Goal: Transaction & Acquisition: Purchase product/service

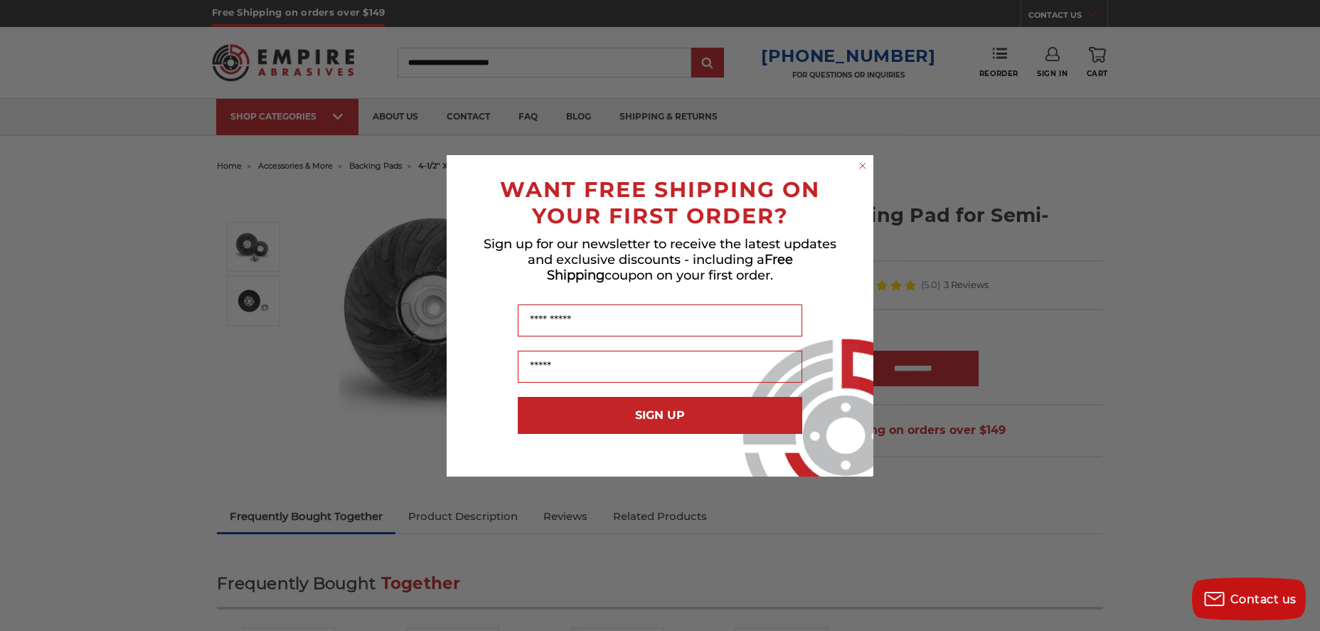
click at [865, 169] on circle "Close dialog" at bounding box center [863, 166] width 14 height 14
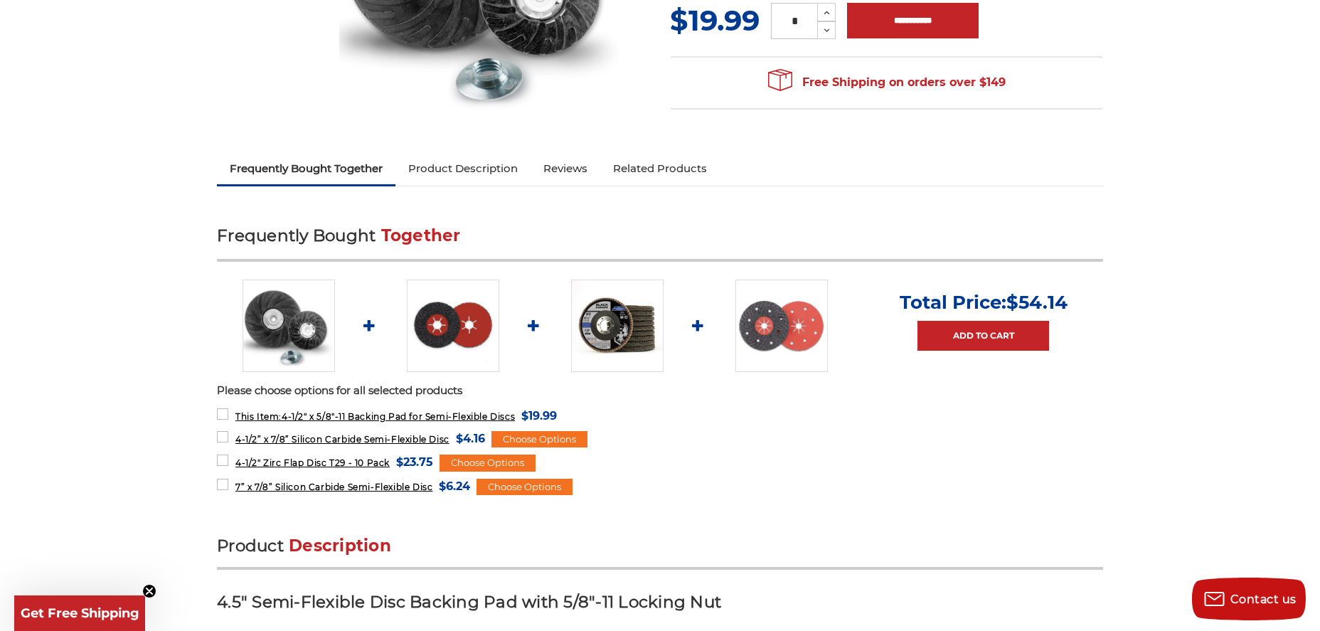
scroll to position [348, 2]
click at [775, 335] on img at bounding box center [781, 325] width 92 height 92
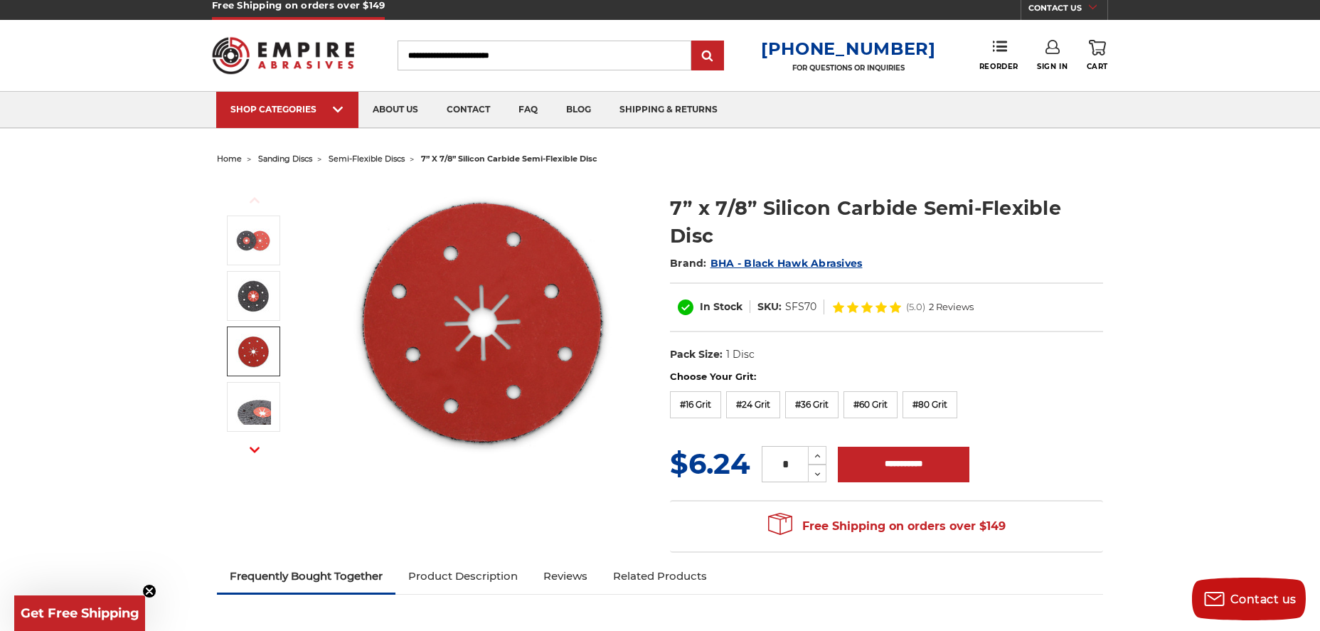
scroll to position [7, 0]
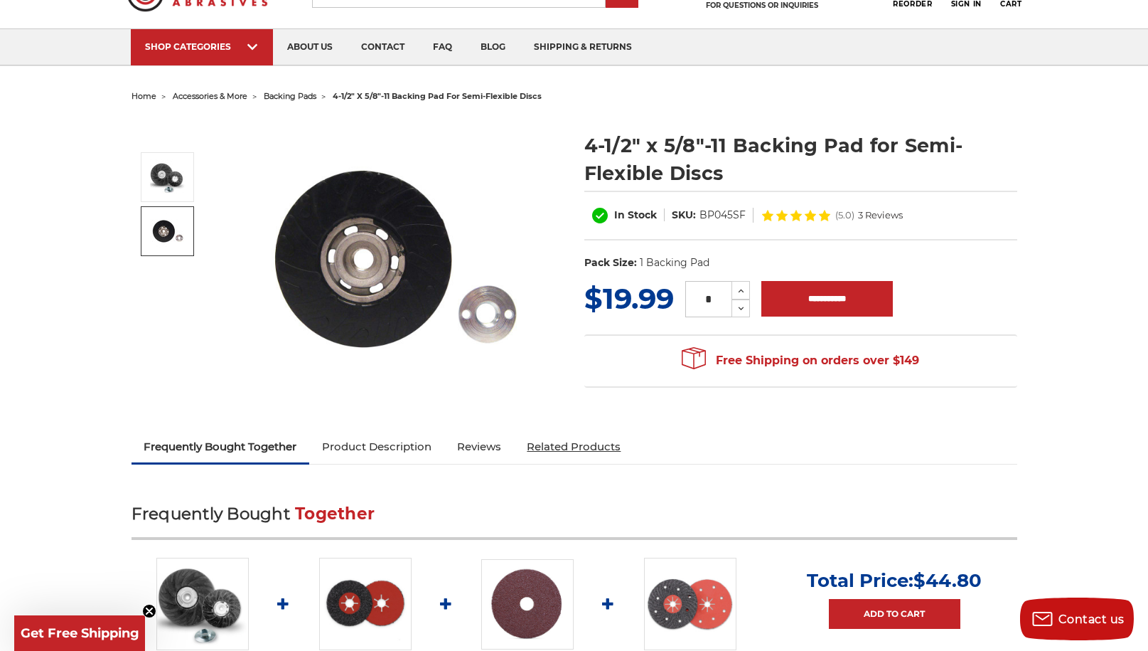
scroll to position [84, 0]
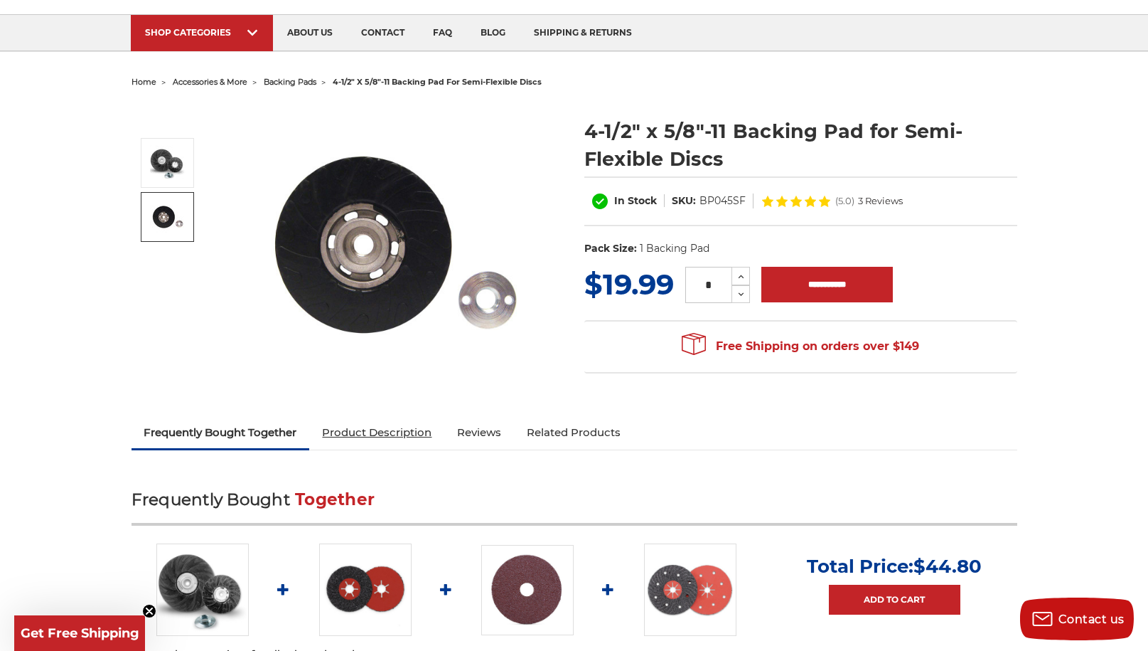
click at [389, 432] on link "Product Description" at bounding box center [376, 432] width 135 height 31
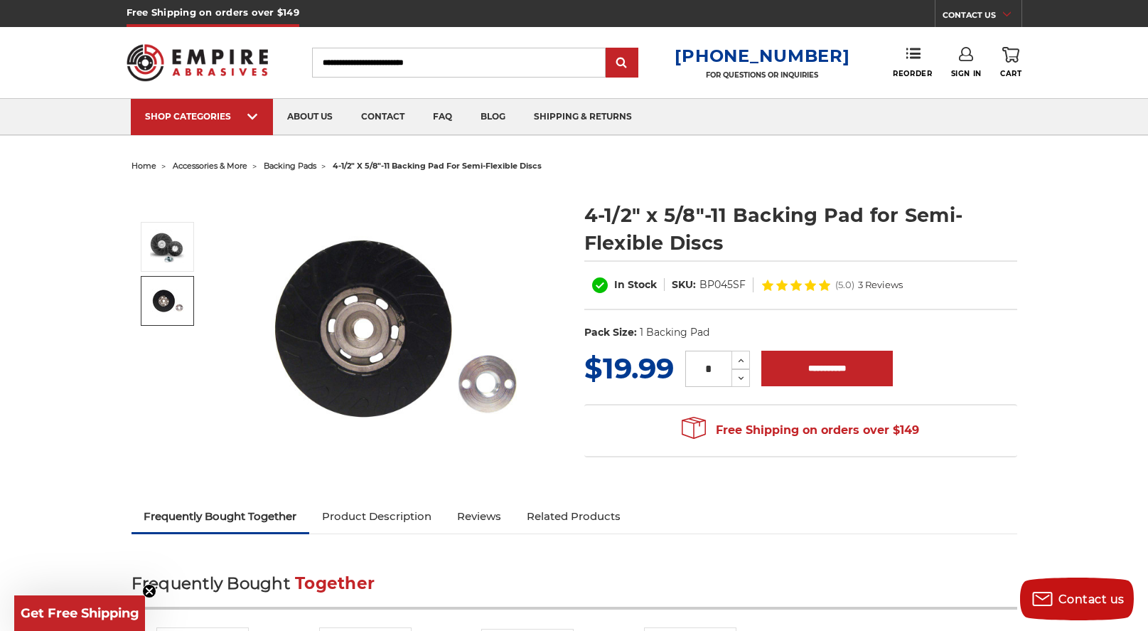
scroll to position [0, 0]
click at [304, 167] on span "backing pads" at bounding box center [290, 166] width 53 height 10
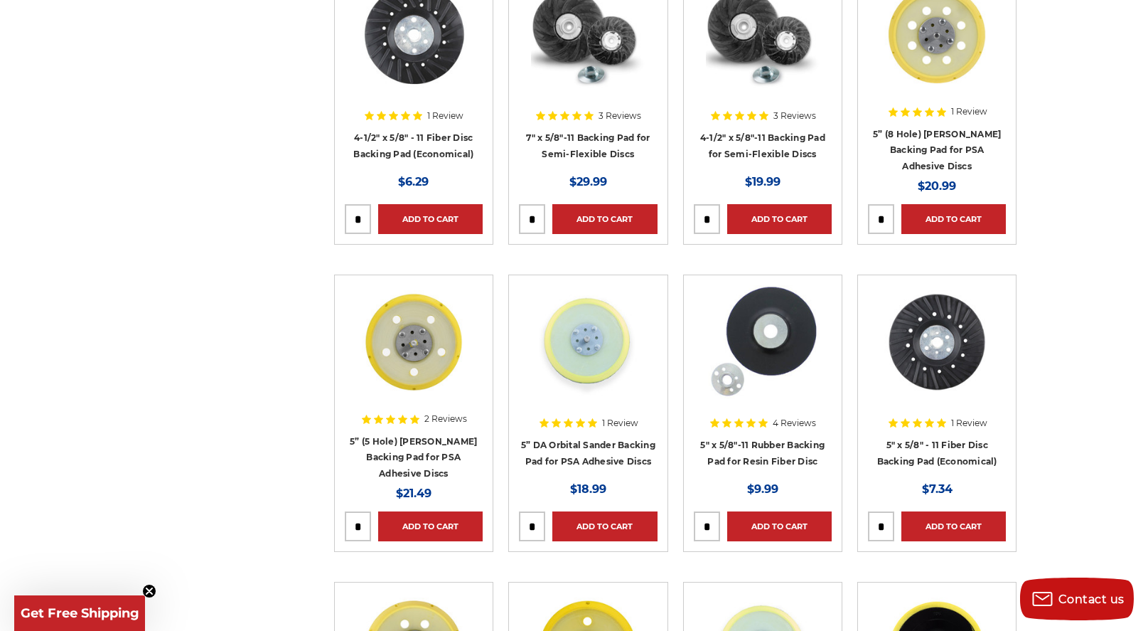
scroll to position [663, 0]
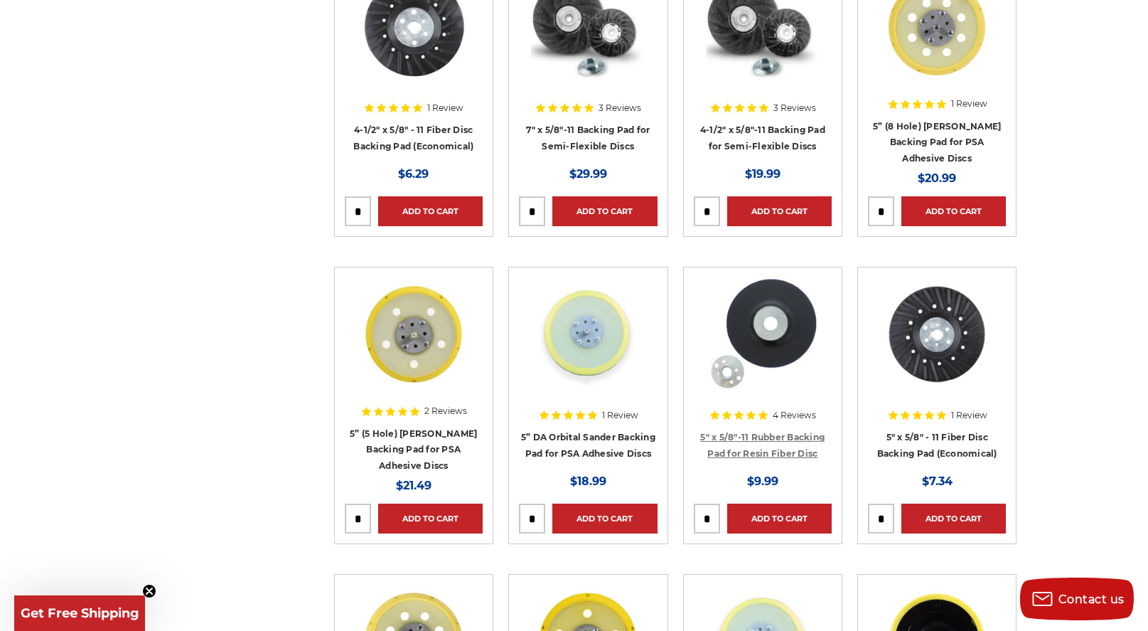
click at [763, 435] on link "5" x 5/8"-11 Rubber Backing Pad for Resin Fiber Disc" at bounding box center [762, 445] width 124 height 27
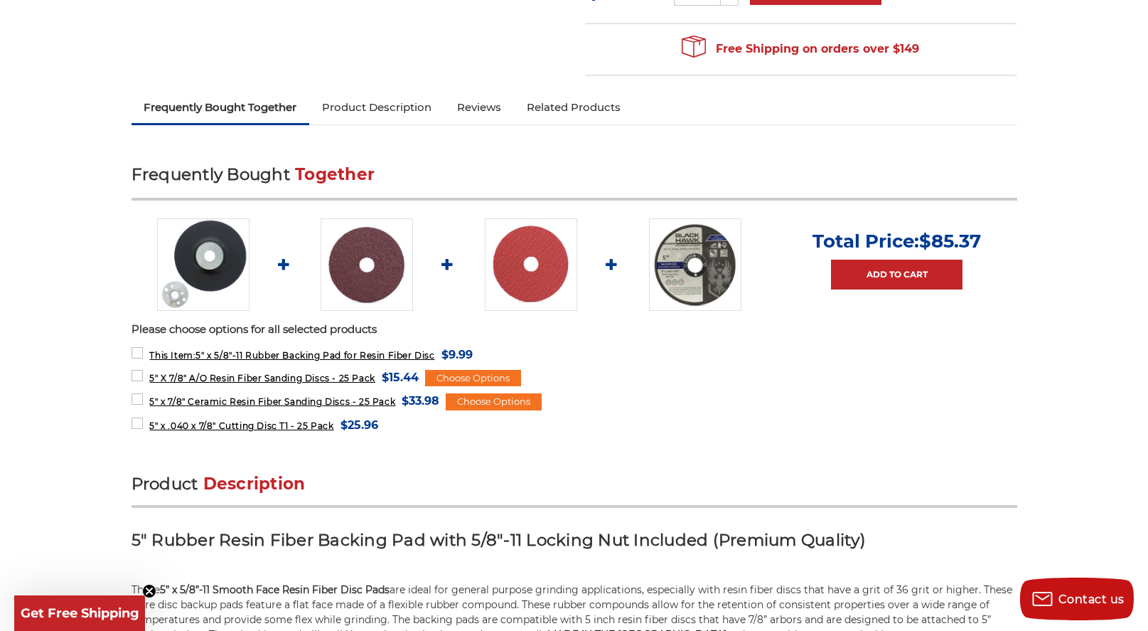
scroll to position [410, 0]
click at [526, 288] on img at bounding box center [531, 264] width 92 height 92
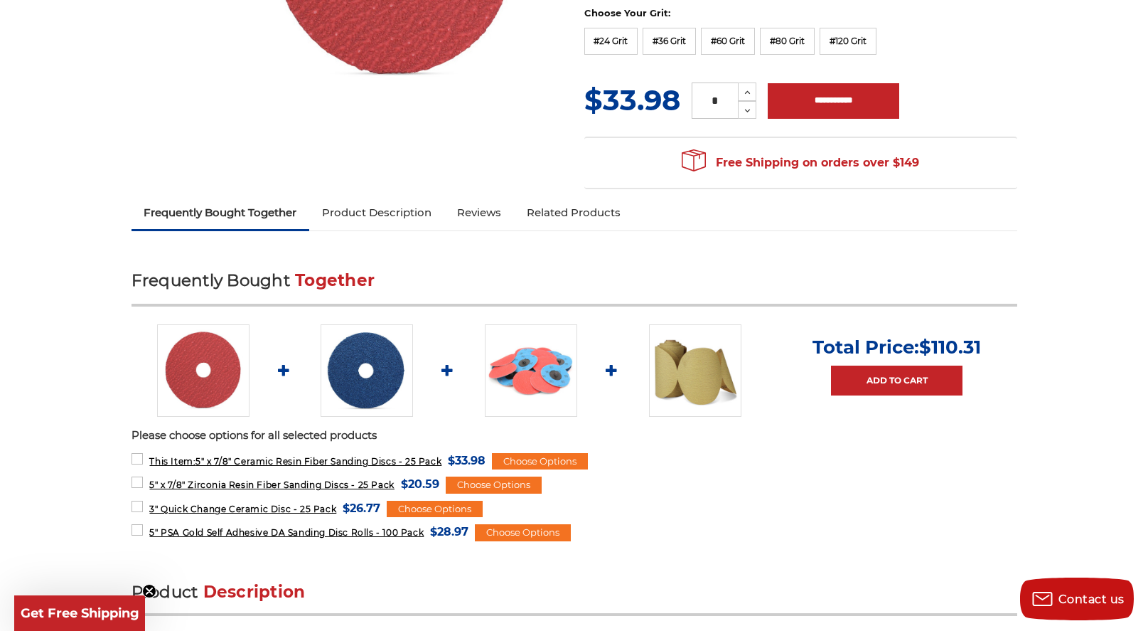
click at [376, 392] on img at bounding box center [367, 370] width 92 height 92
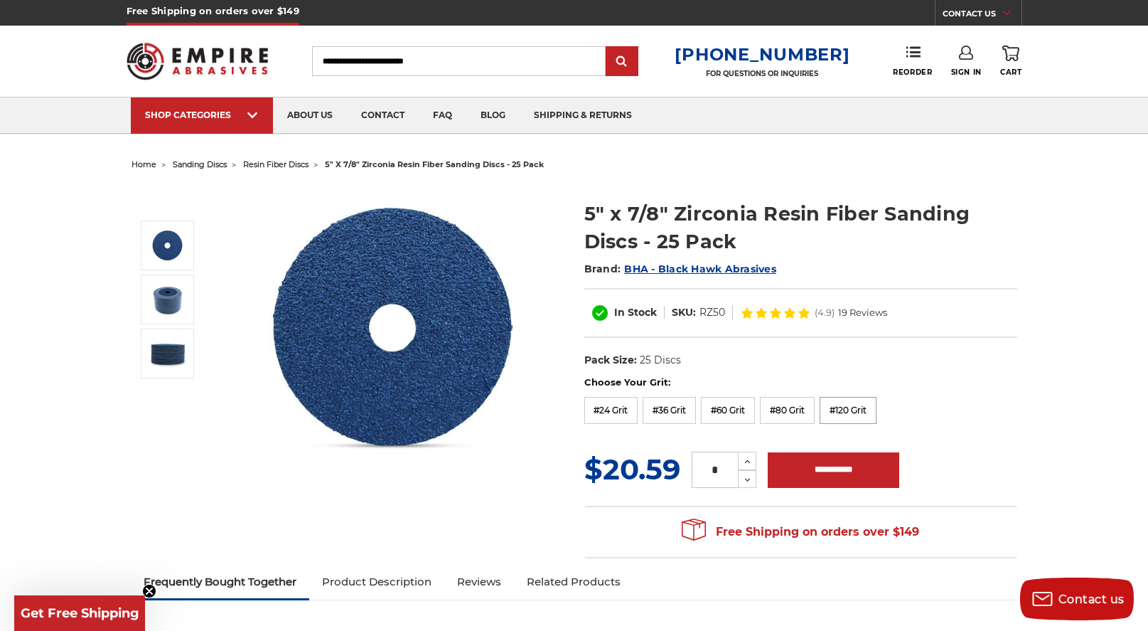
scroll to position [1, 1]
click at [793, 409] on label "#80 Grit" at bounding box center [787, 410] width 55 height 27
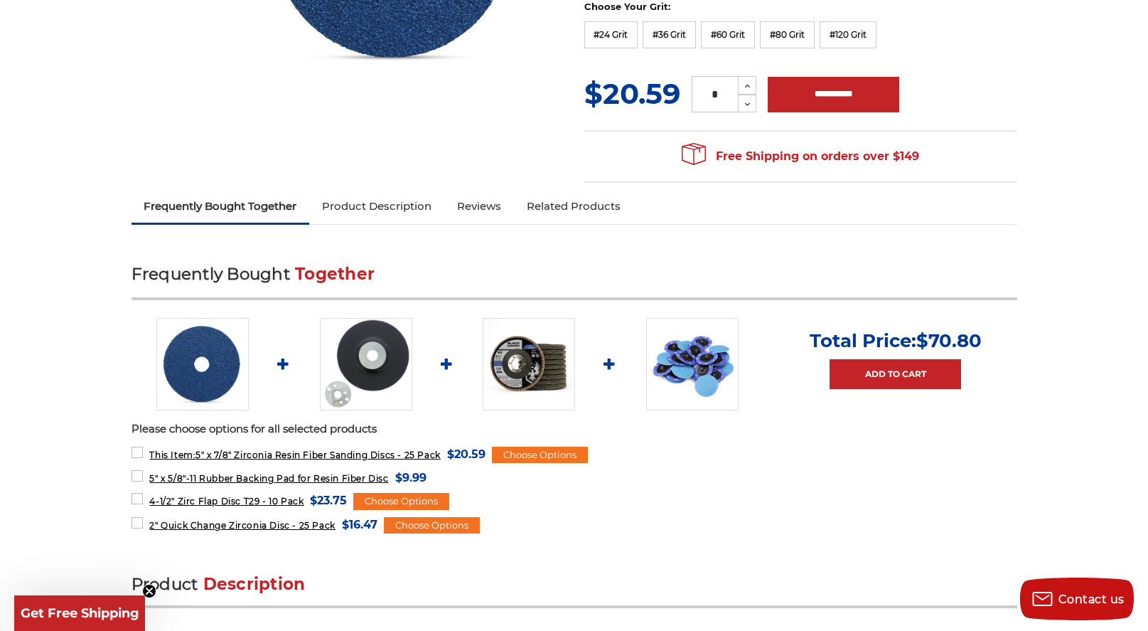
scroll to position [390, 1]
click at [694, 375] on img at bounding box center [692, 364] width 92 height 92
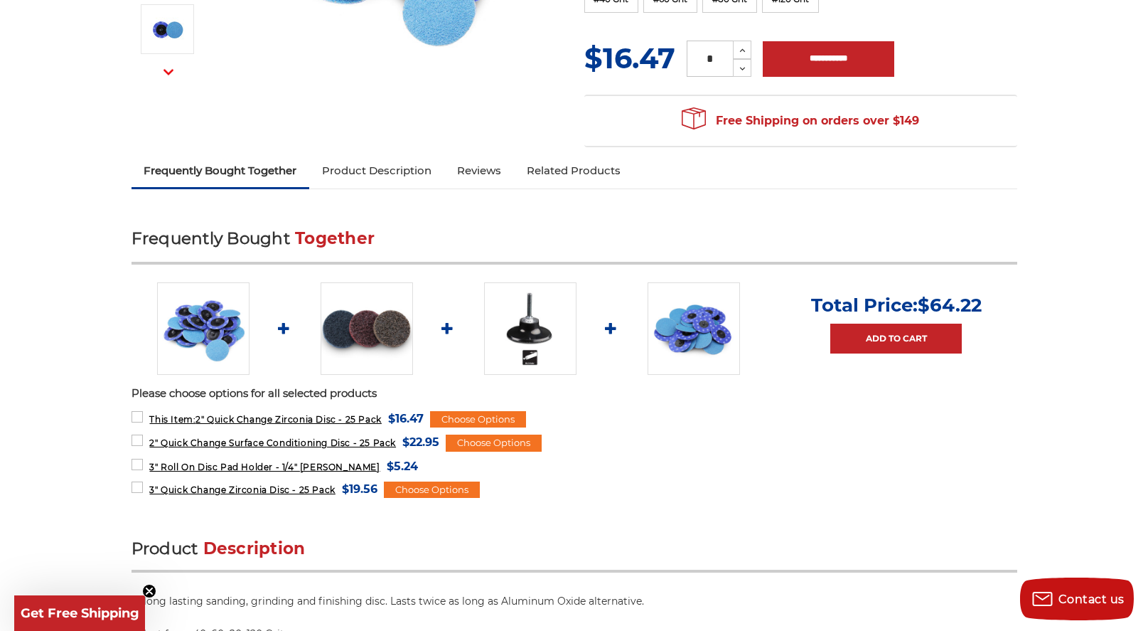
scroll to position [390, 0]
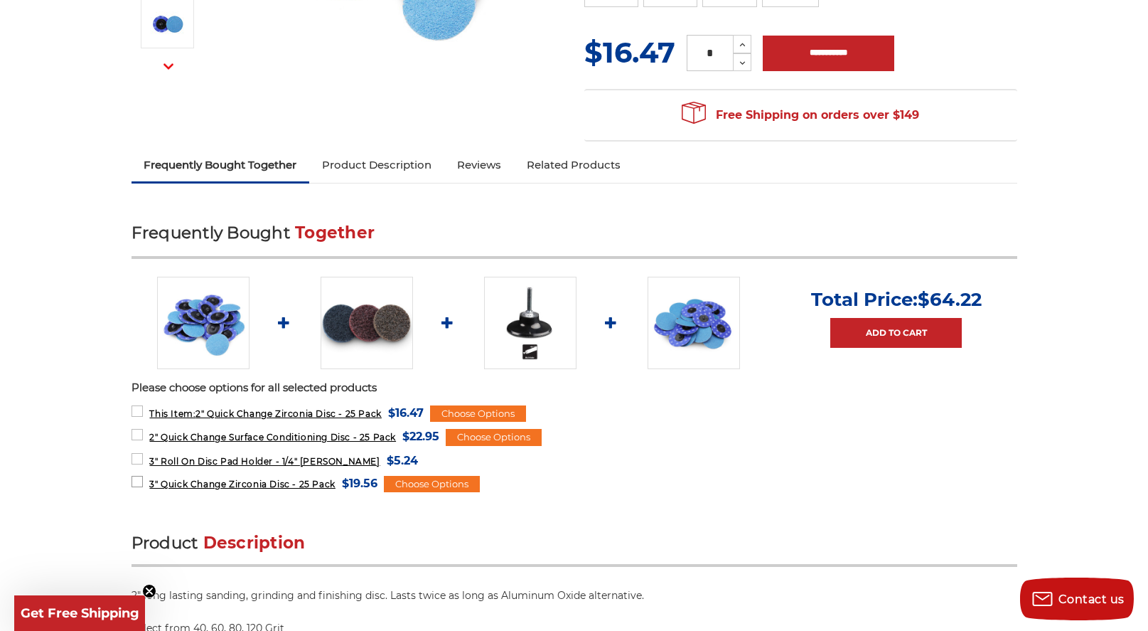
click at [247, 482] on span "3" Quick Change Zirconia Disc - 25 Pack" at bounding box center [242, 483] width 186 height 11
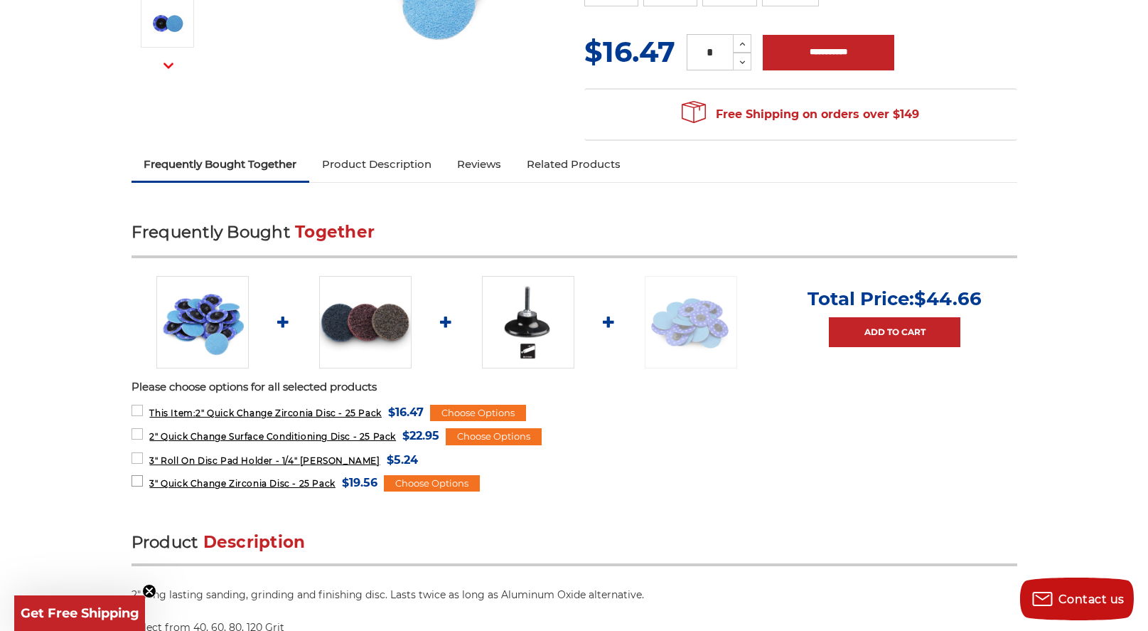
scroll to position [387, 2]
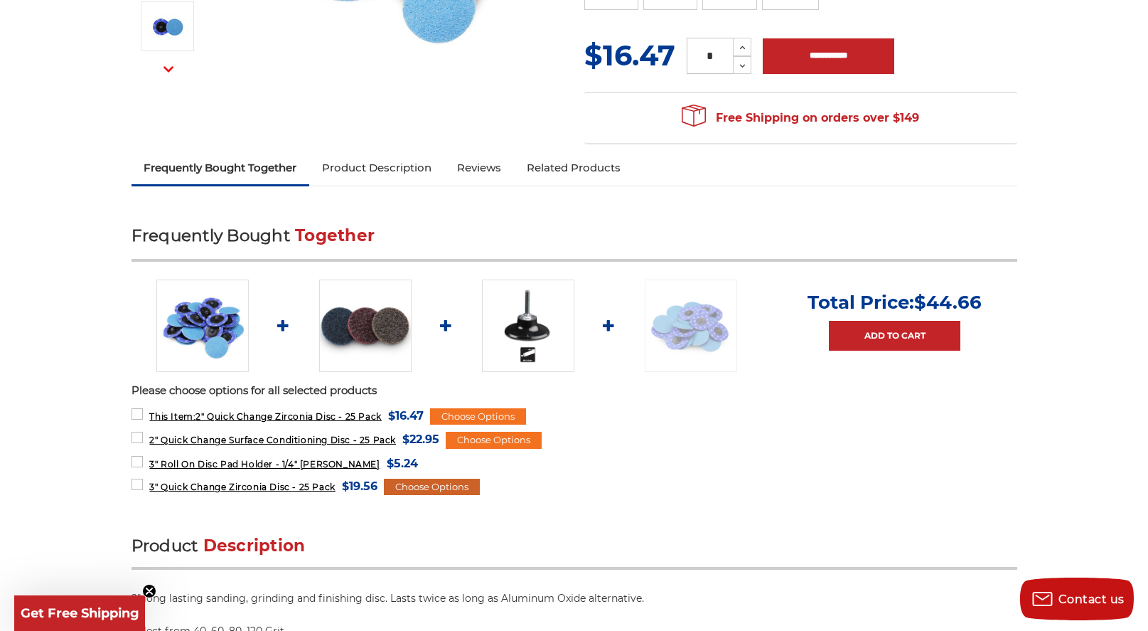
click at [432, 485] on div "Choose Options" at bounding box center [432, 486] width 96 height 17
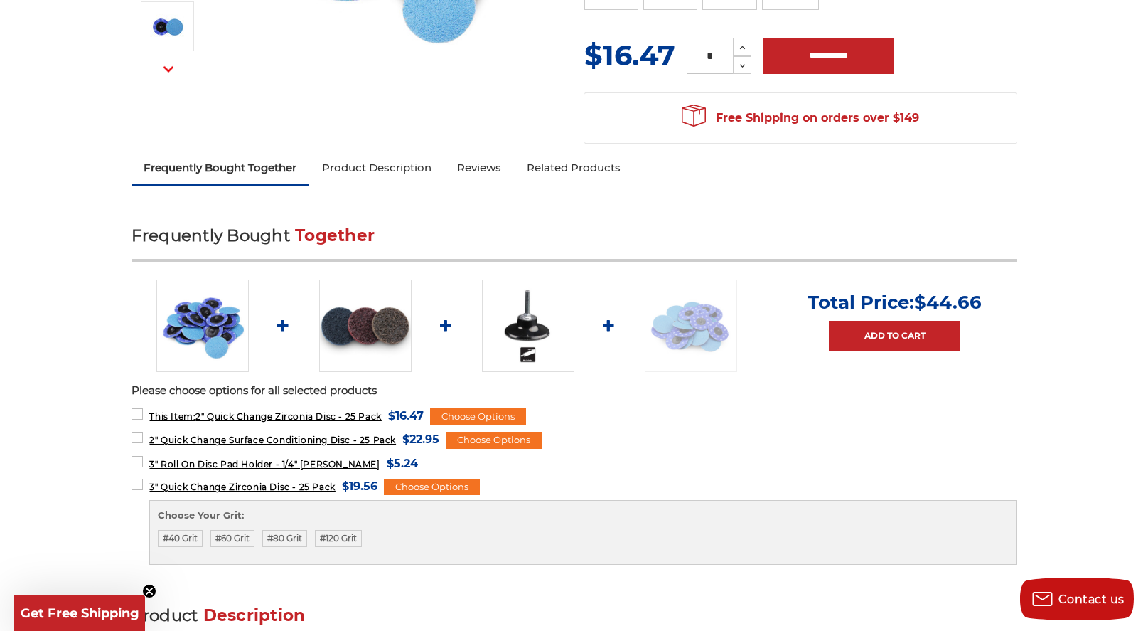
scroll to position [380, 0]
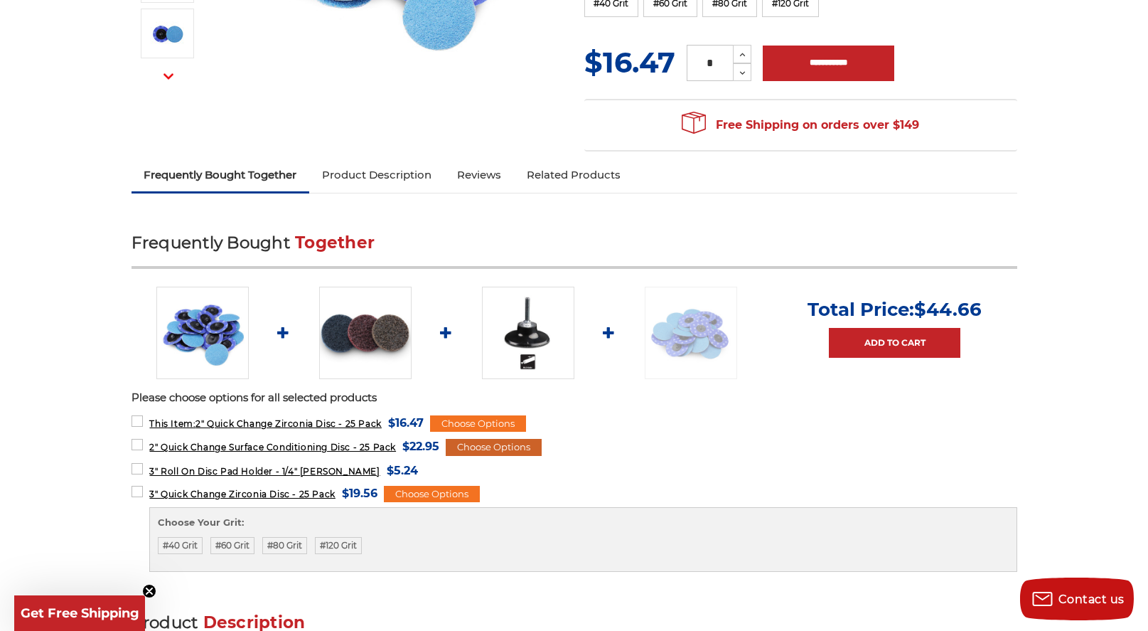
click at [517, 448] on div "Choose Options" at bounding box center [494, 447] width 96 height 17
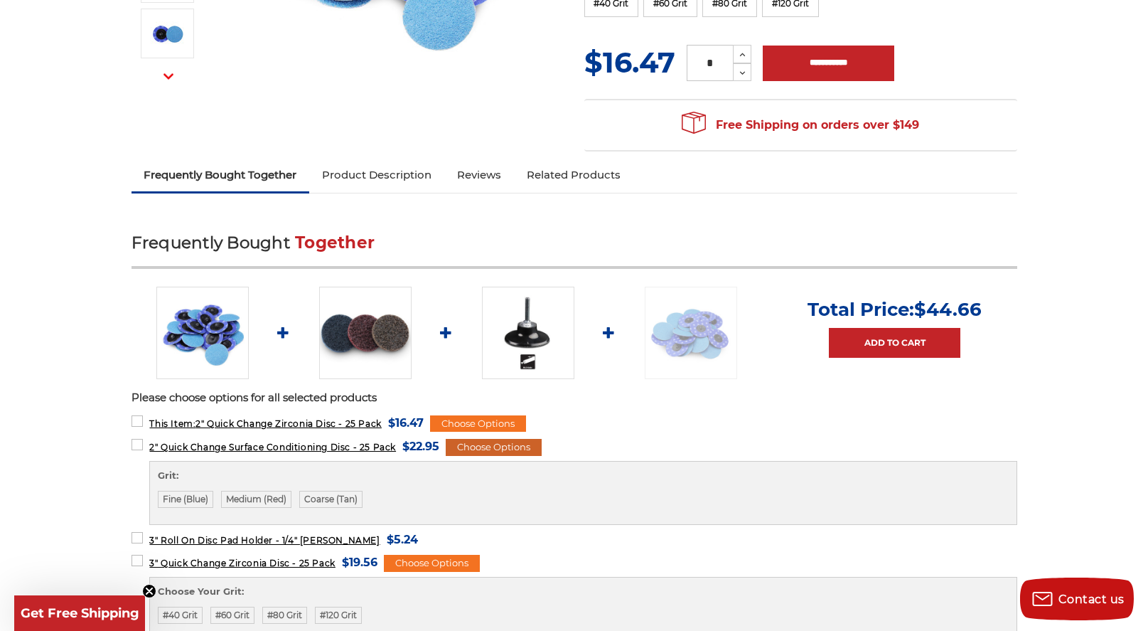
click at [517, 448] on div "Choose Options" at bounding box center [494, 447] width 96 height 17
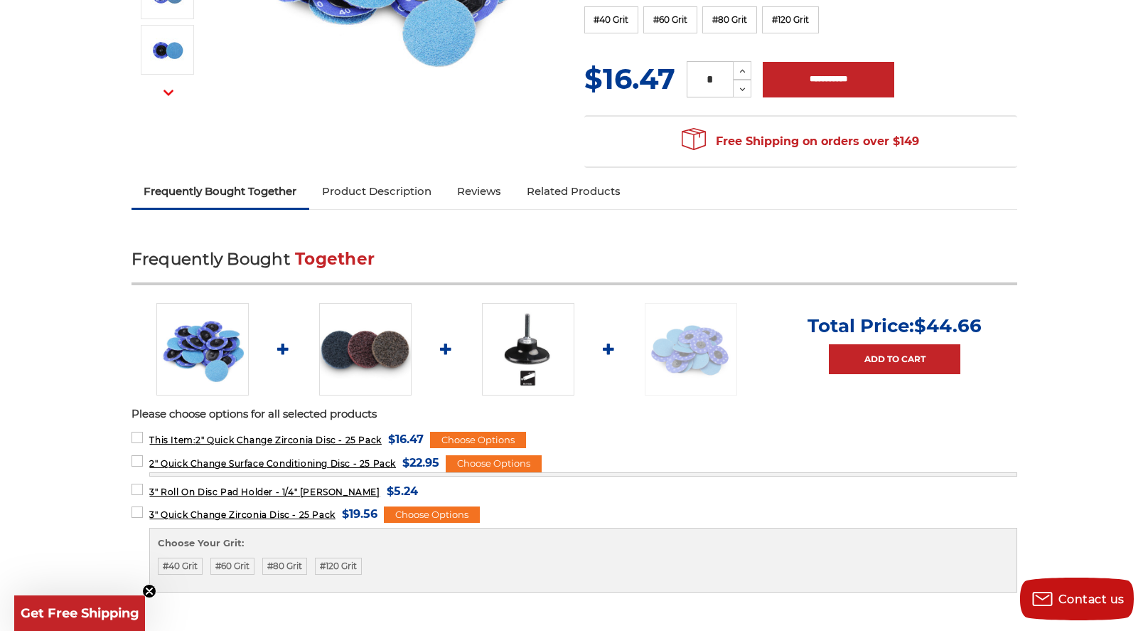
scroll to position [350, 0]
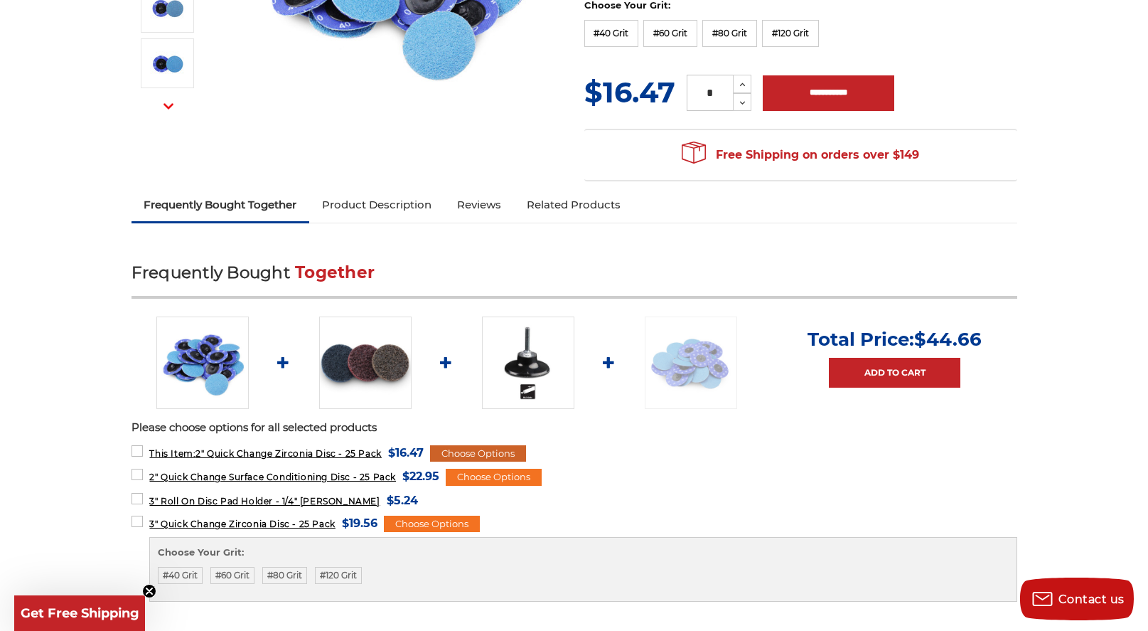
click at [508, 452] on div "Choose Options" at bounding box center [478, 453] width 96 height 17
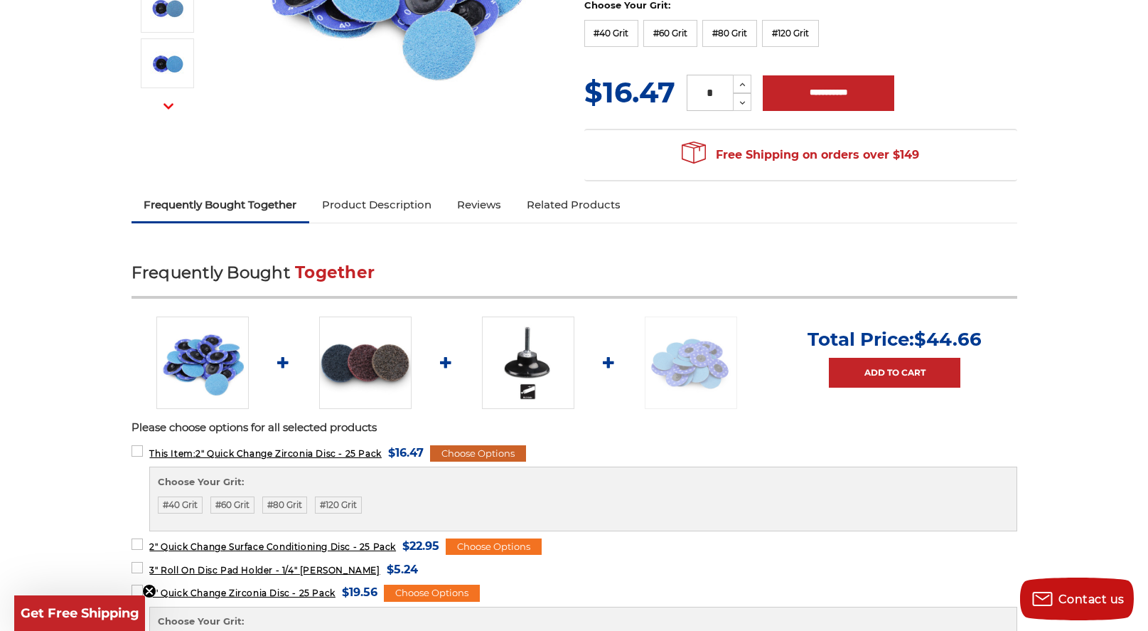
click at [508, 452] on div "Choose Options" at bounding box center [478, 453] width 96 height 17
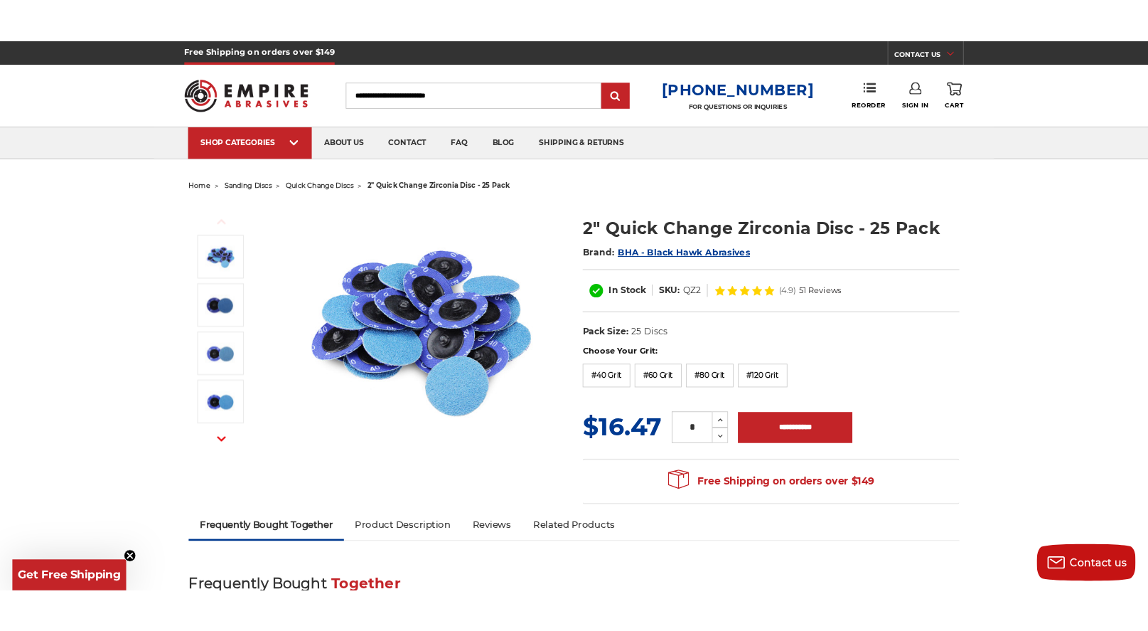
scroll to position [0, 0]
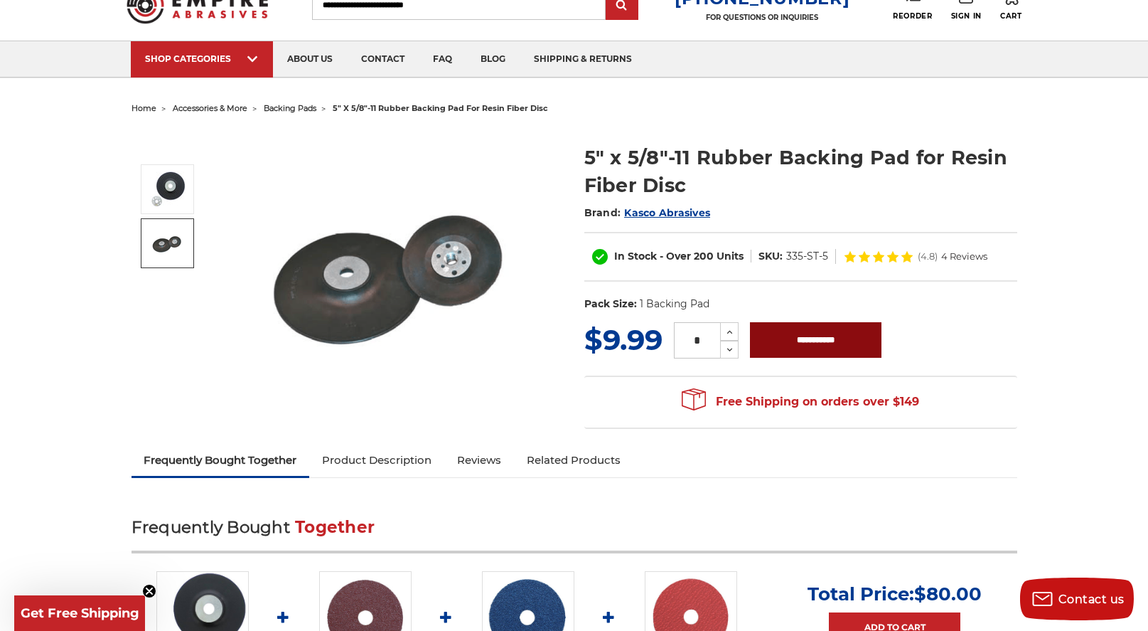
scroll to position [58, 0]
click at [820, 346] on input "**********" at bounding box center [816, 340] width 132 height 36
type input "**********"
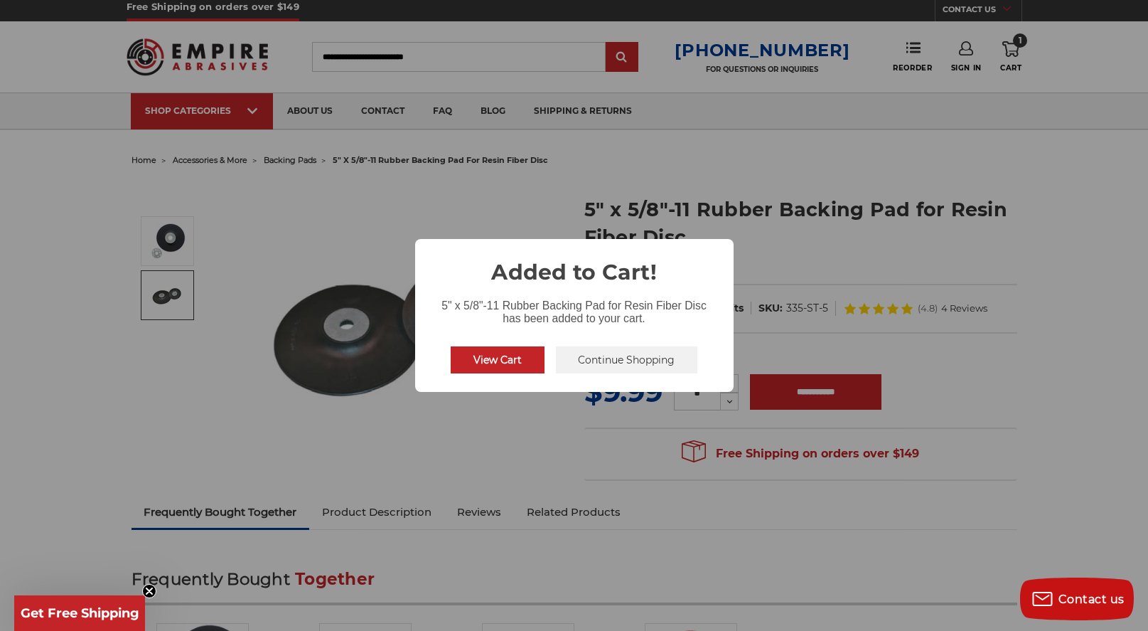
scroll to position [0, 0]
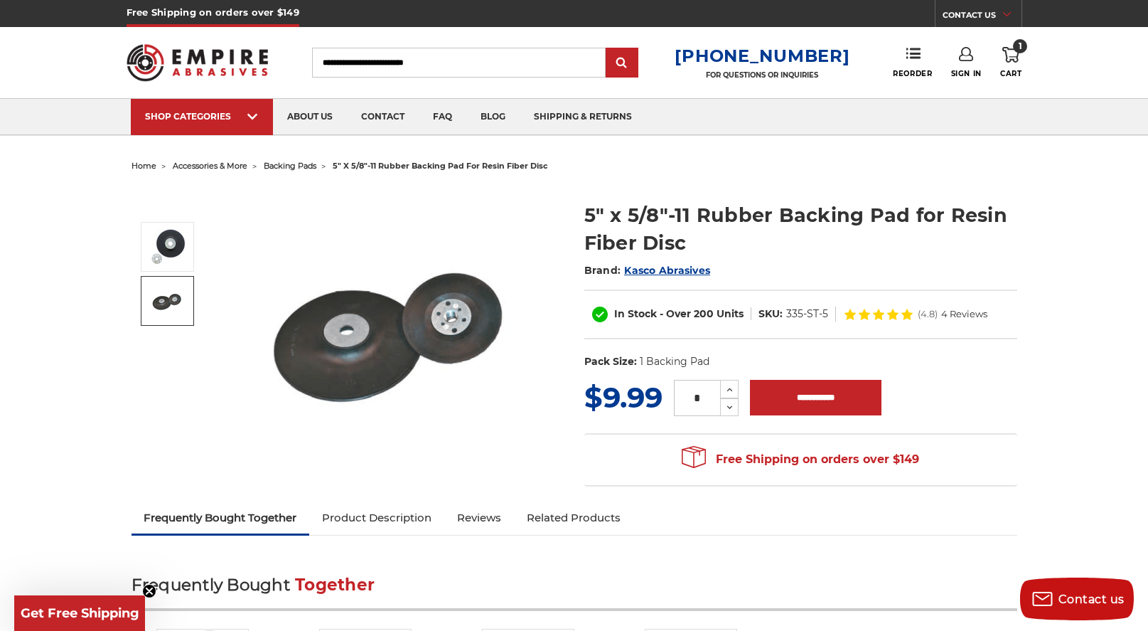
click at [1015, 53] on icon at bounding box center [1010, 55] width 17 height 16
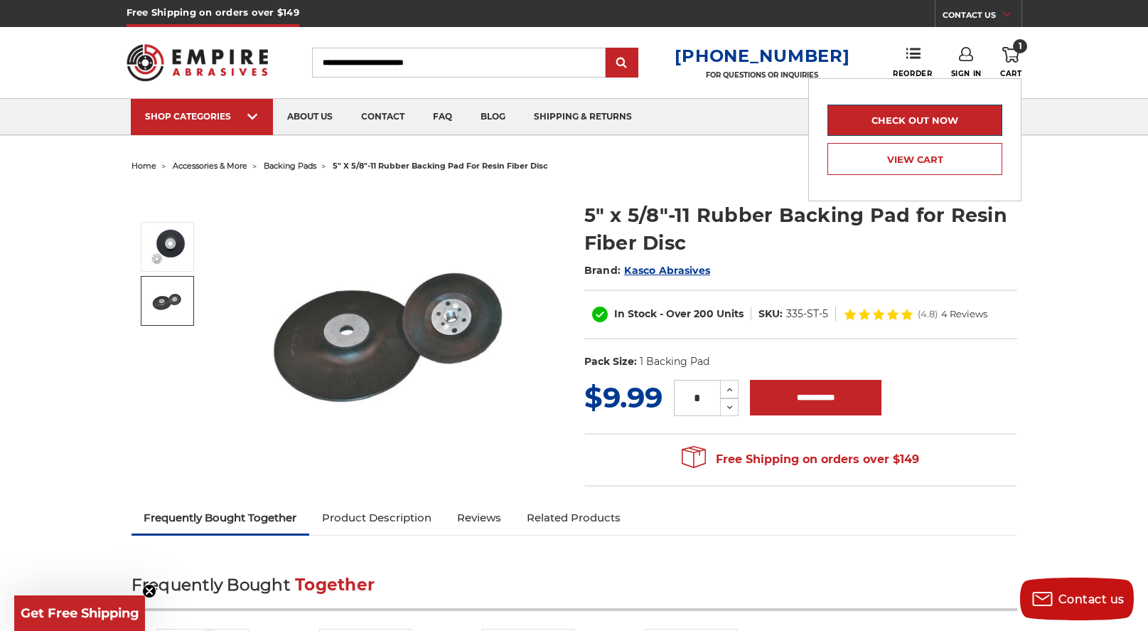
click at [903, 128] on link "Check out now" at bounding box center [915, 120] width 175 height 31
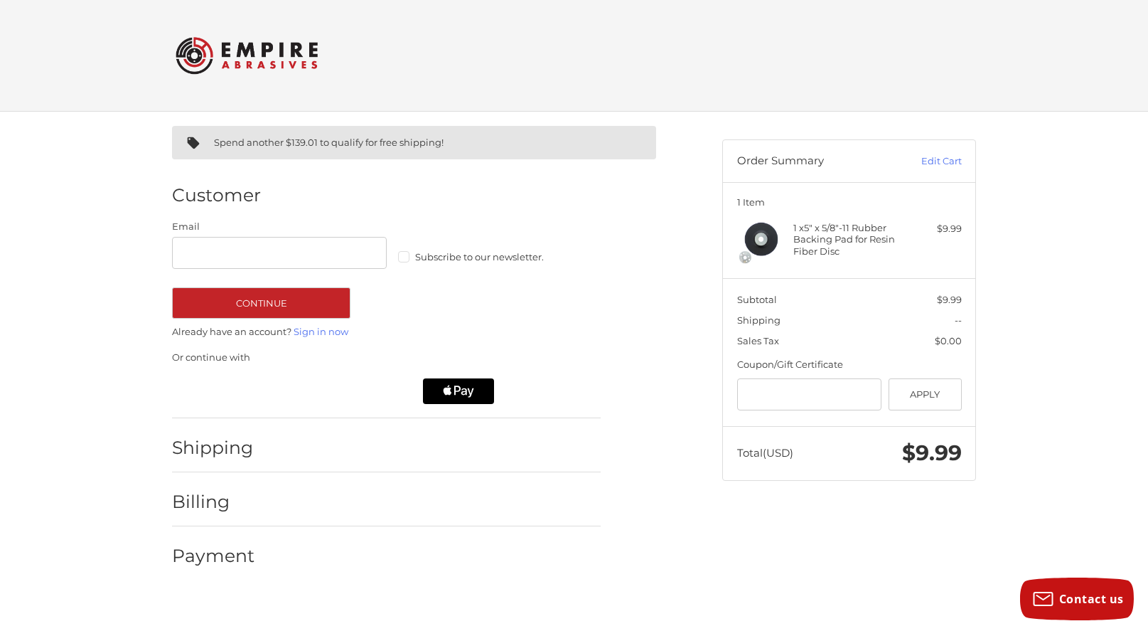
click at [237, 449] on h2 "Shipping" at bounding box center [213, 448] width 83 height 22
